Goal: Check status: Check status

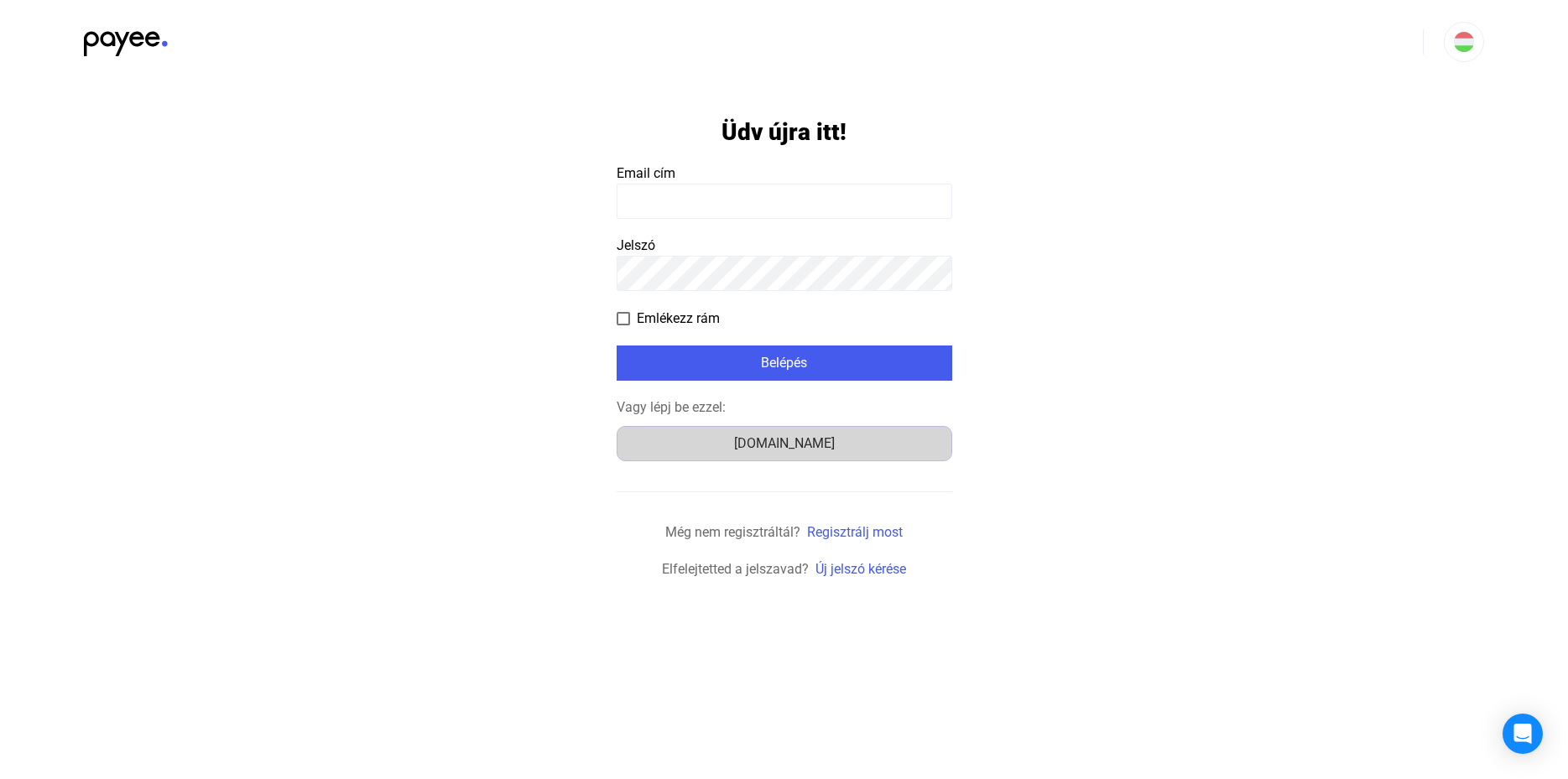
click at [768, 443] on div "[DOMAIN_NAME]" at bounding box center [784, 443] width 324 height 20
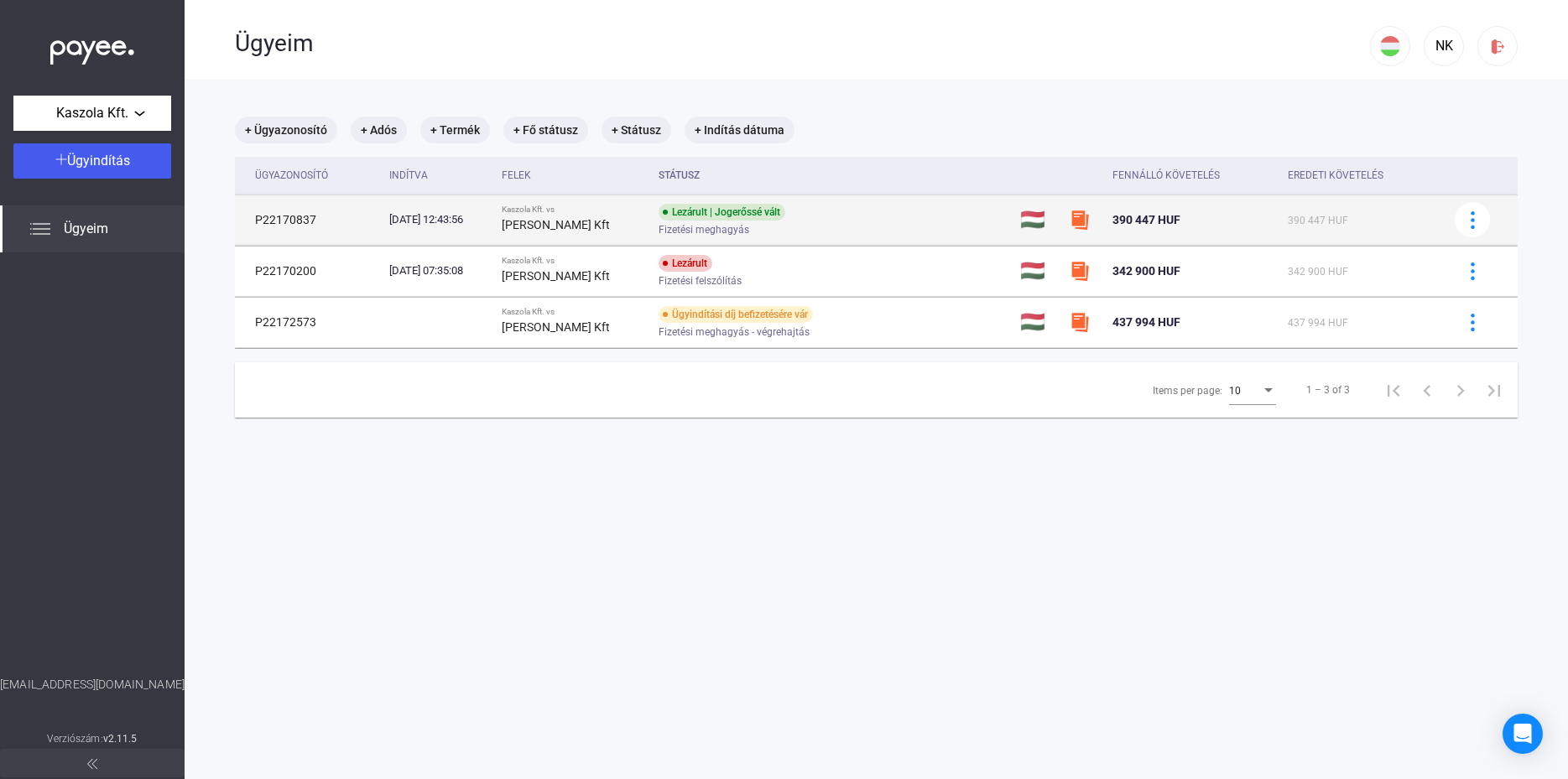
click at [709, 210] on div "Lezárult | Jogerőssé vált" at bounding box center [721, 211] width 127 height 16
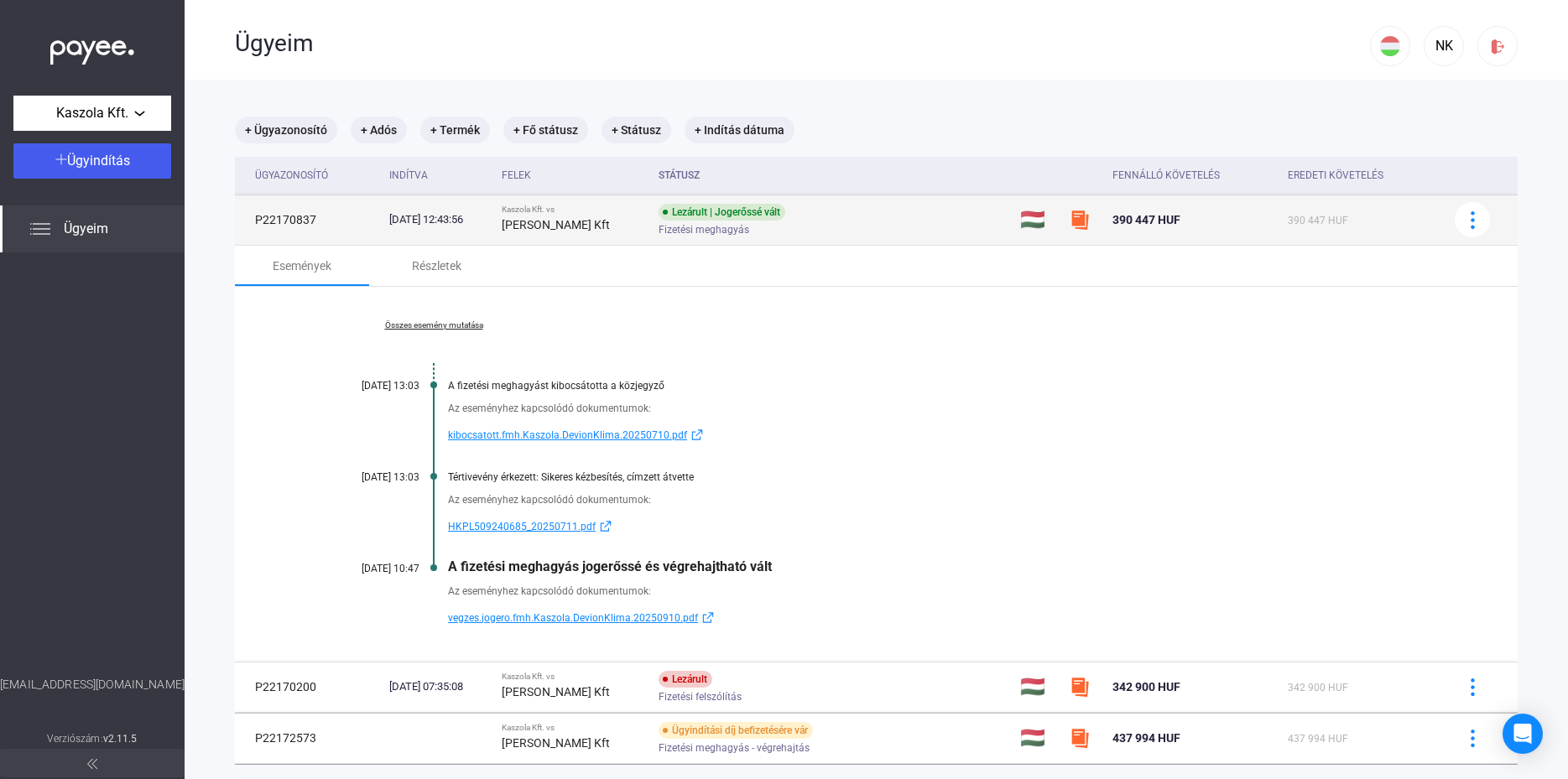
click at [687, 216] on div "Lezárult | Jogerőssé vált" at bounding box center [721, 211] width 127 height 16
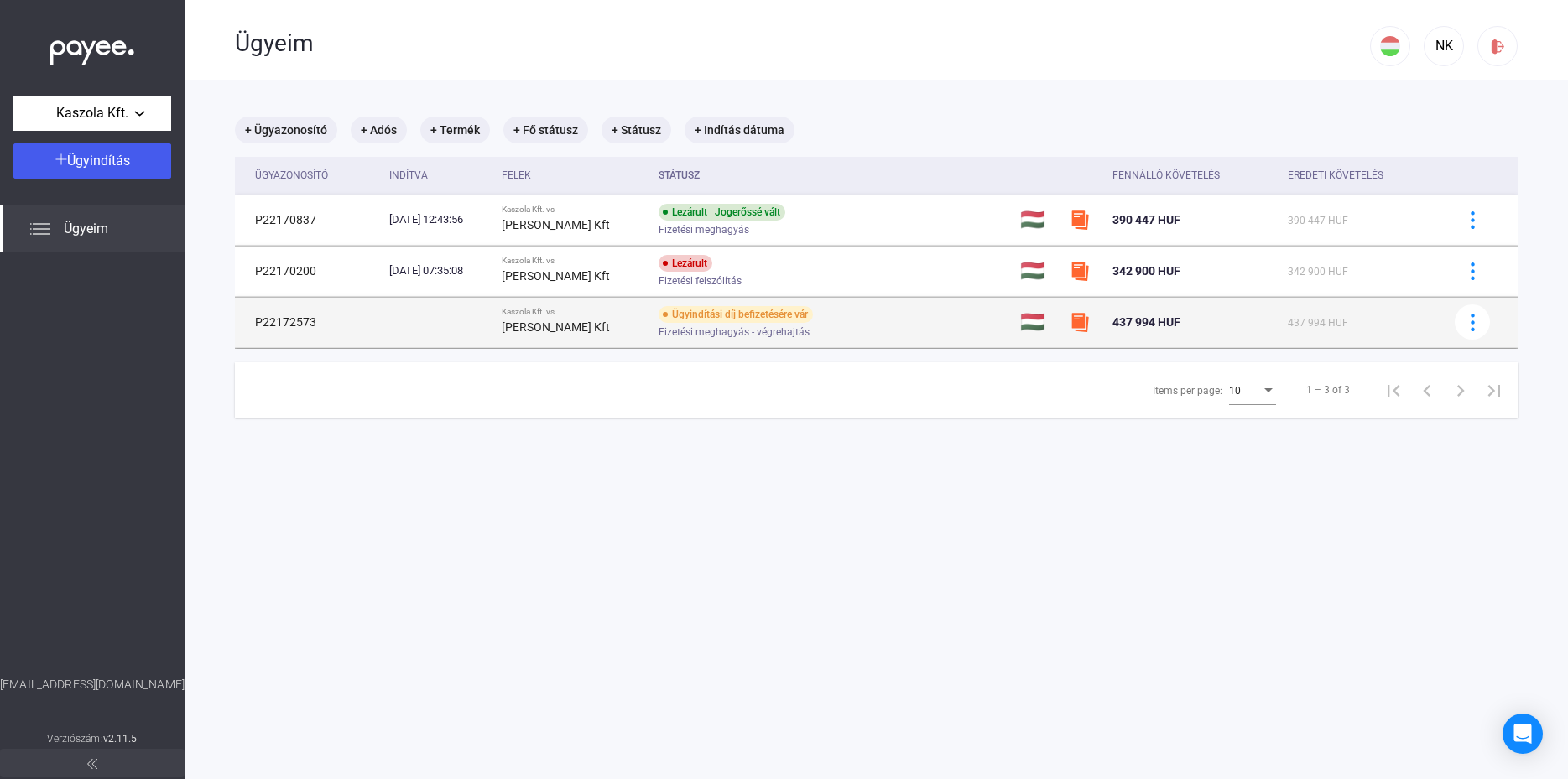
click at [727, 310] on div "Ügyindítási díj befizetésére vár" at bounding box center [735, 314] width 154 height 16
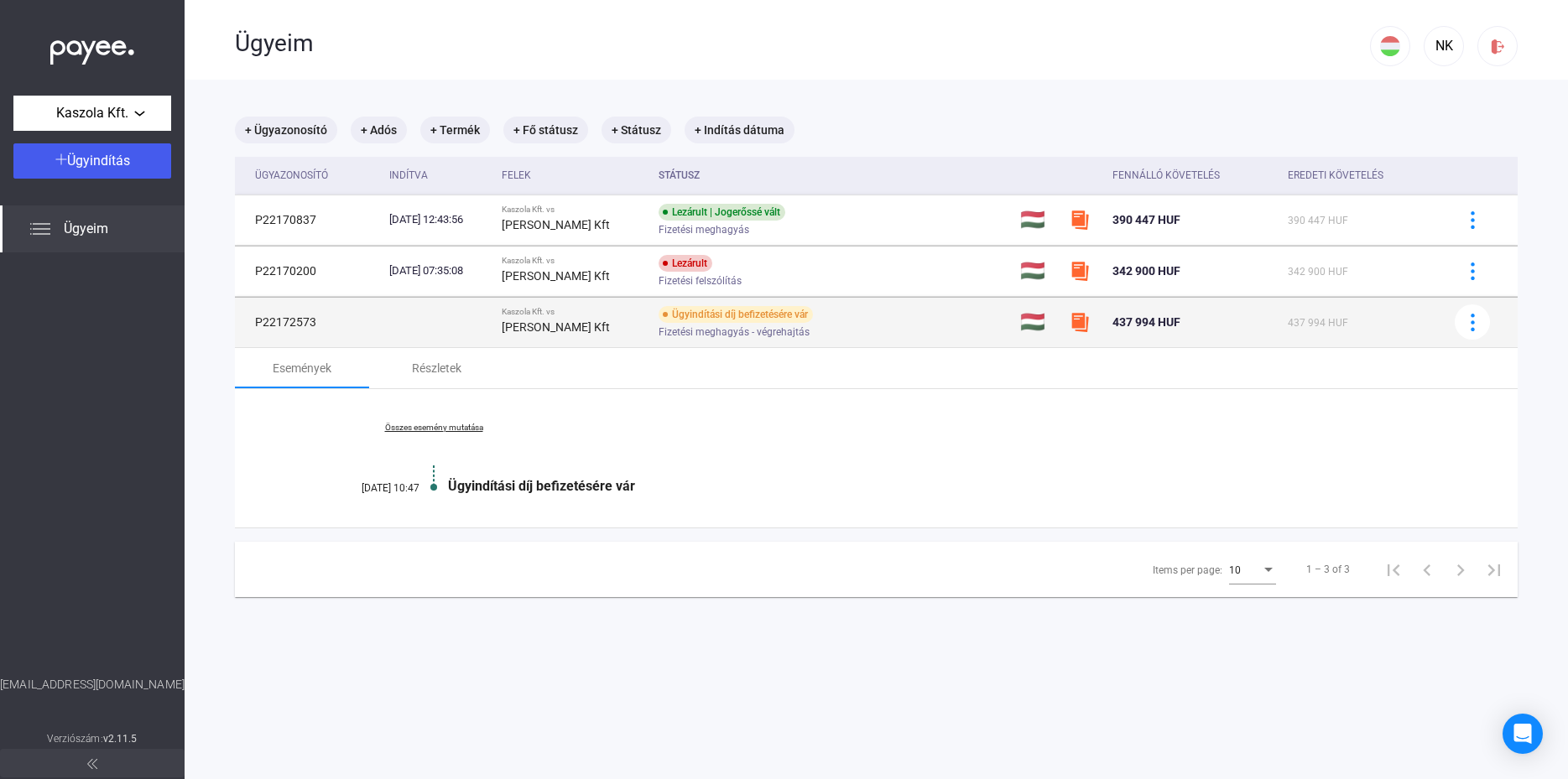
click at [755, 315] on div "Ügyindítási díj befizetésére vár" at bounding box center [735, 314] width 154 height 16
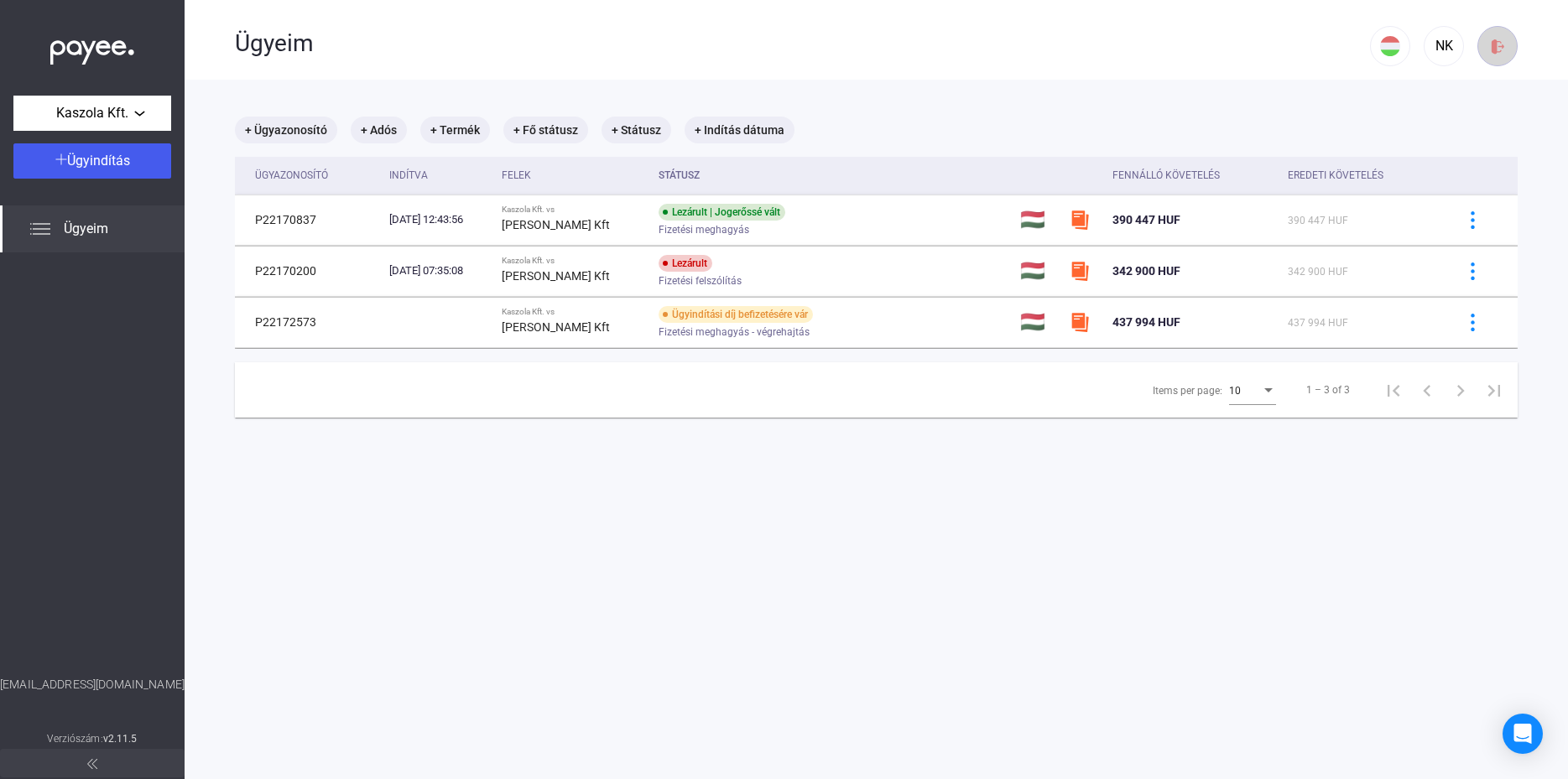
click at [1489, 42] on img at bounding box center [1498, 47] width 17 height 17
